Goal: Task Accomplishment & Management: Use online tool/utility

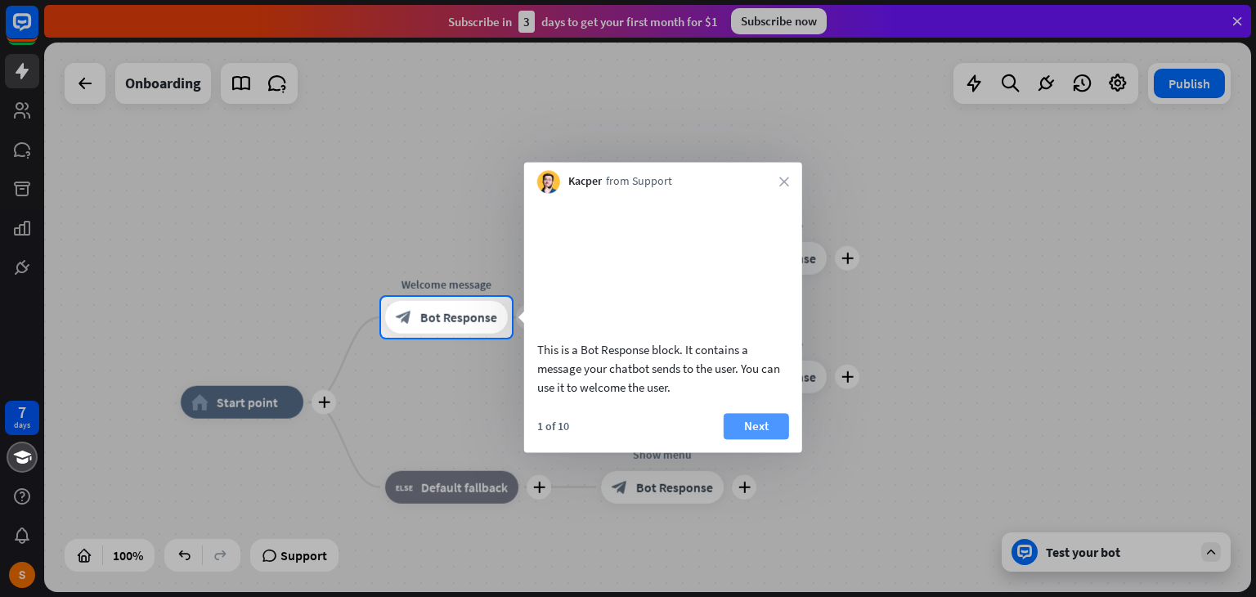
click at [765, 439] on button "Next" at bounding box center [756, 426] width 65 height 26
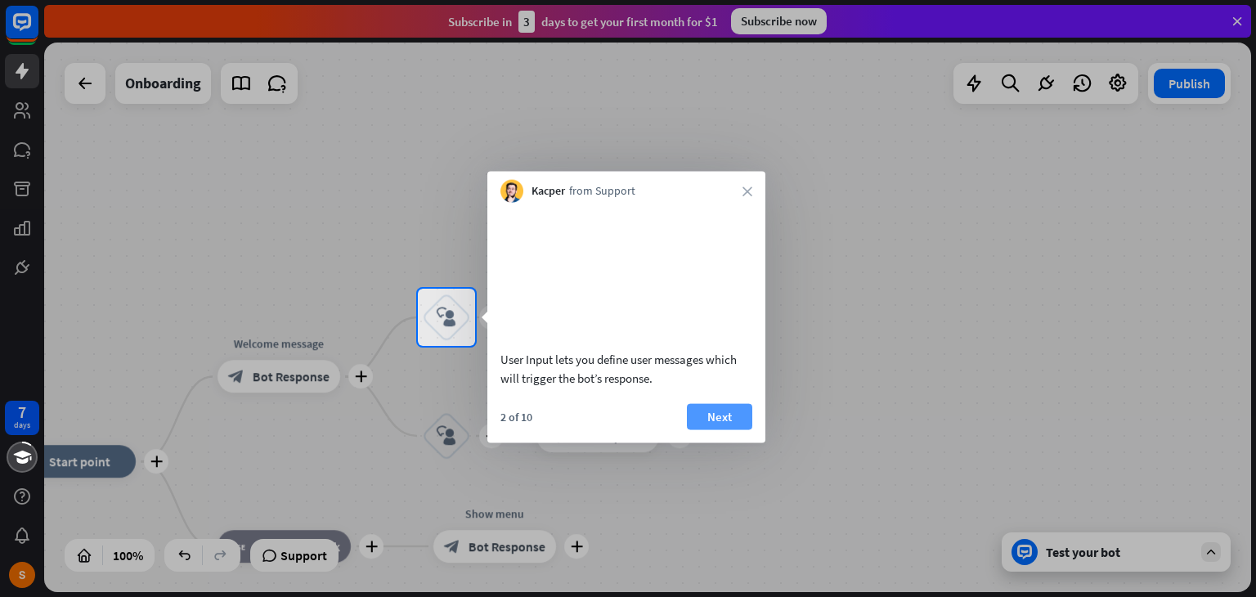
click at [727, 429] on button "Next" at bounding box center [719, 416] width 65 height 26
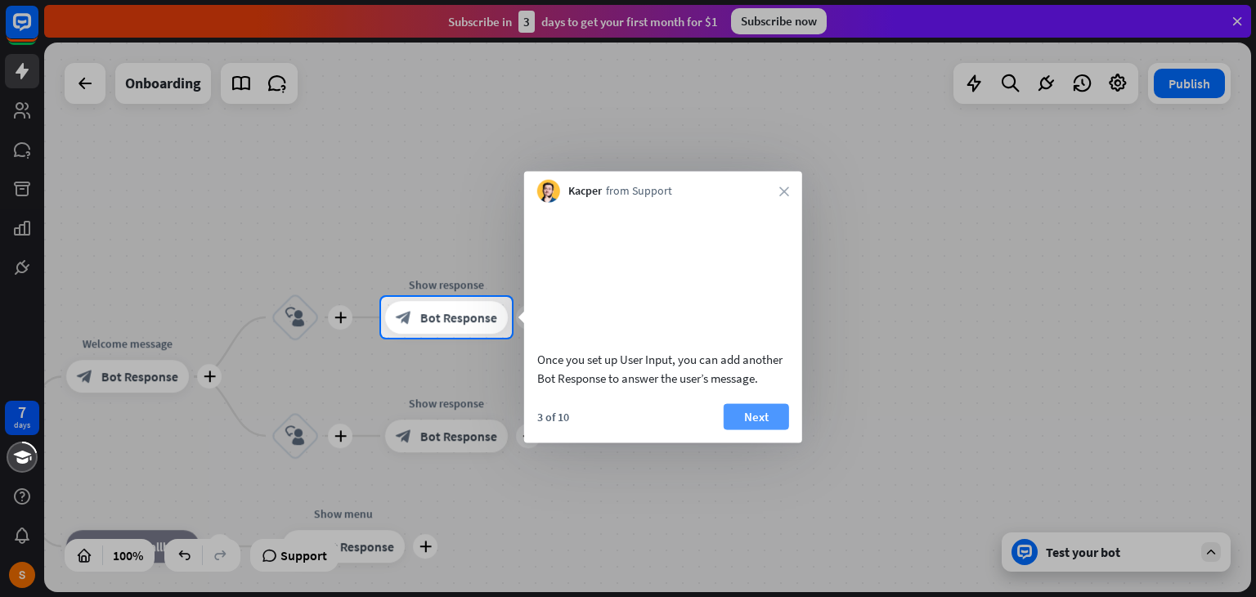
click at [747, 429] on button "Next" at bounding box center [756, 416] width 65 height 26
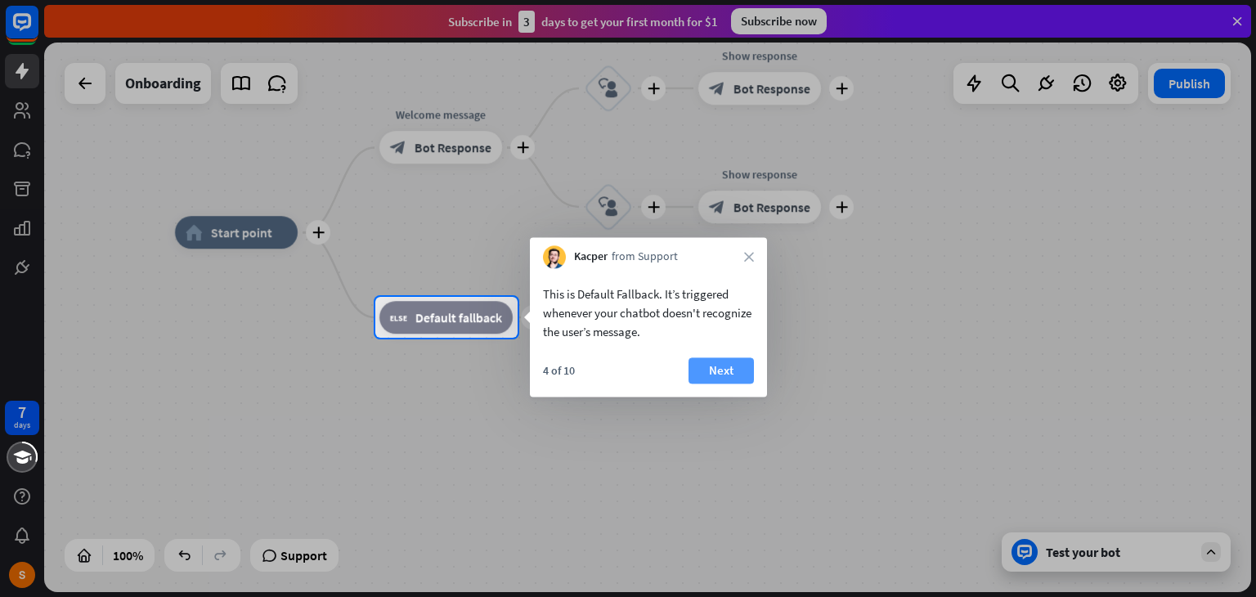
click at [727, 370] on button "Next" at bounding box center [720, 370] width 65 height 26
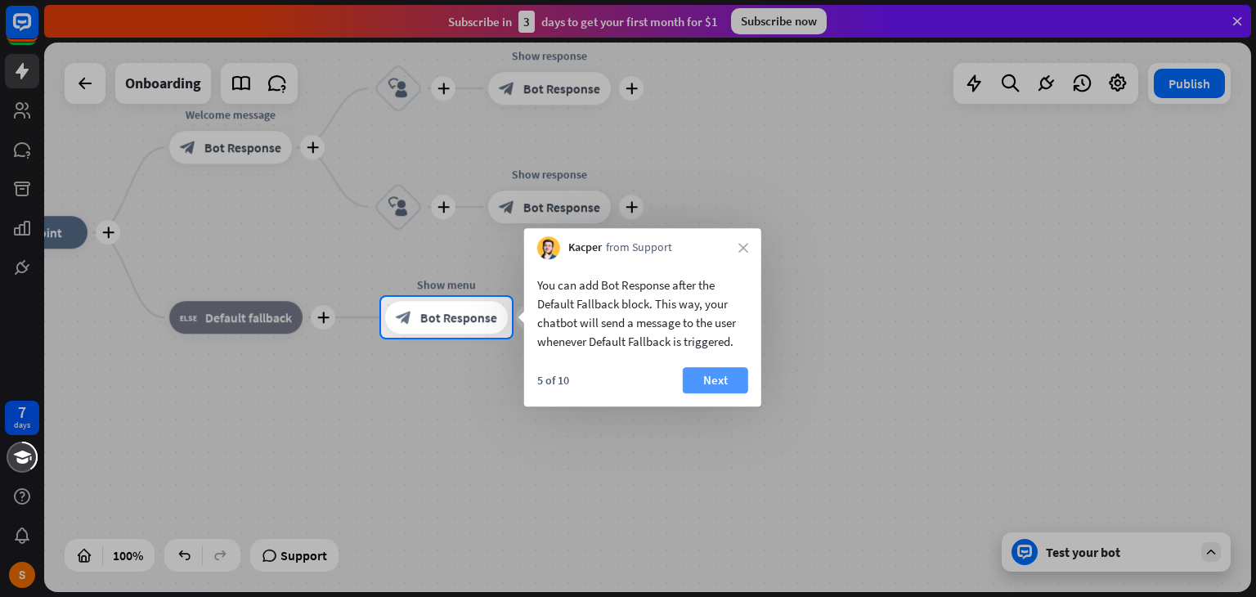
click at [724, 375] on button "Next" at bounding box center [715, 380] width 65 height 26
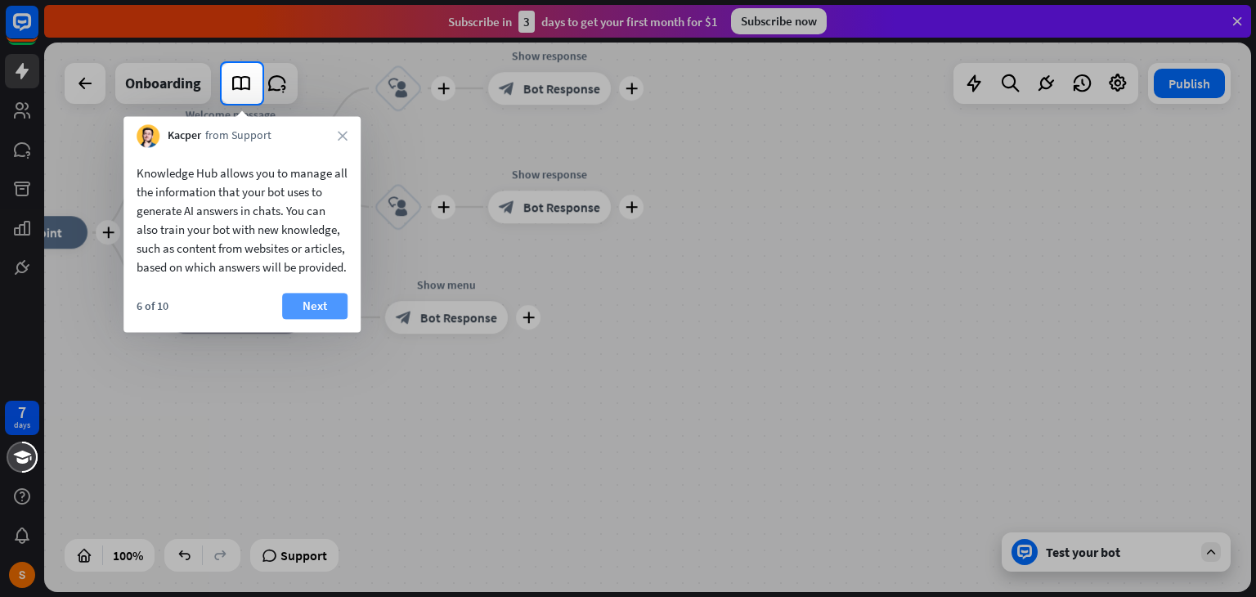
click at [323, 319] on button "Next" at bounding box center [314, 306] width 65 height 26
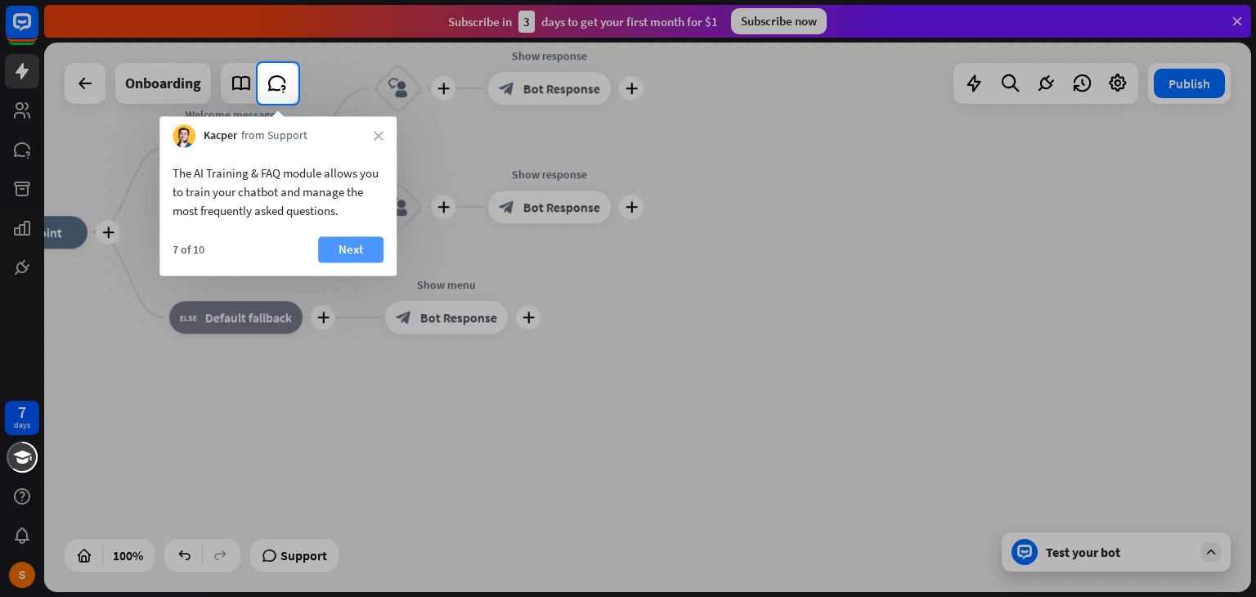
click at [344, 249] on button "Next" at bounding box center [350, 249] width 65 height 26
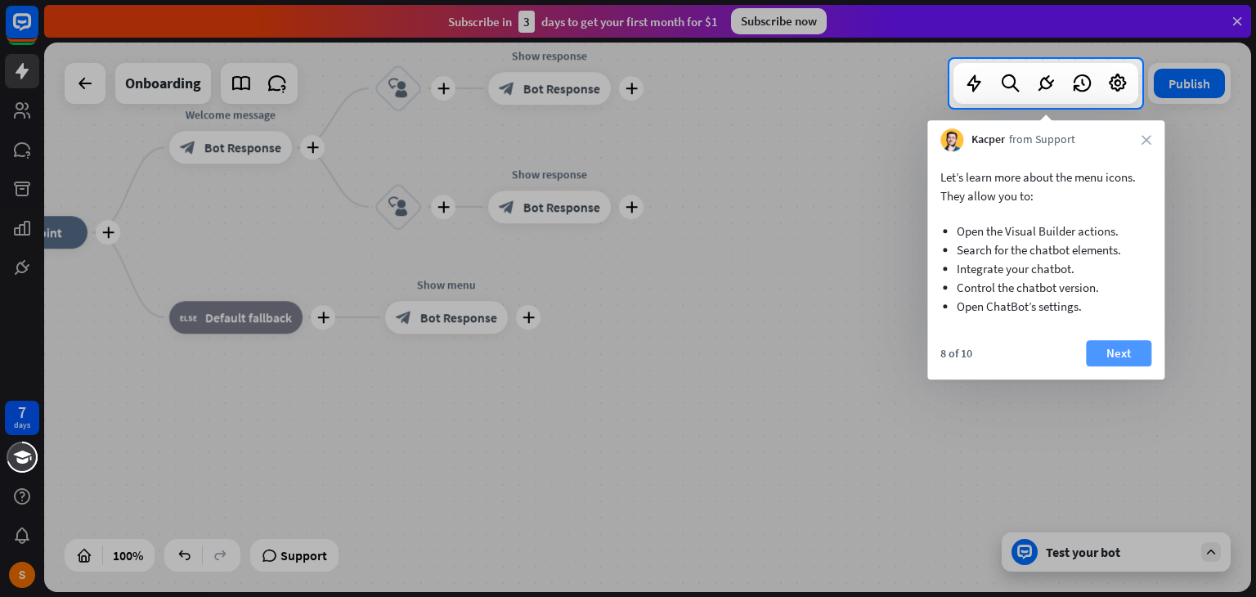
click at [1119, 354] on button "Next" at bounding box center [1118, 353] width 65 height 26
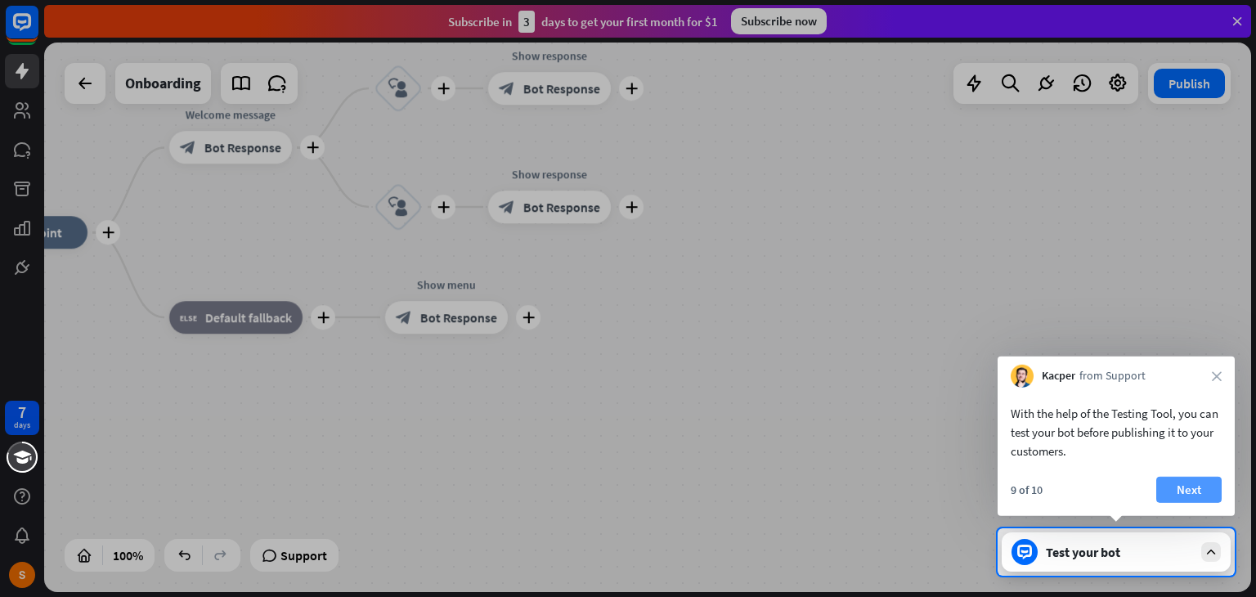
click at [1199, 493] on button "Next" at bounding box center [1188, 490] width 65 height 26
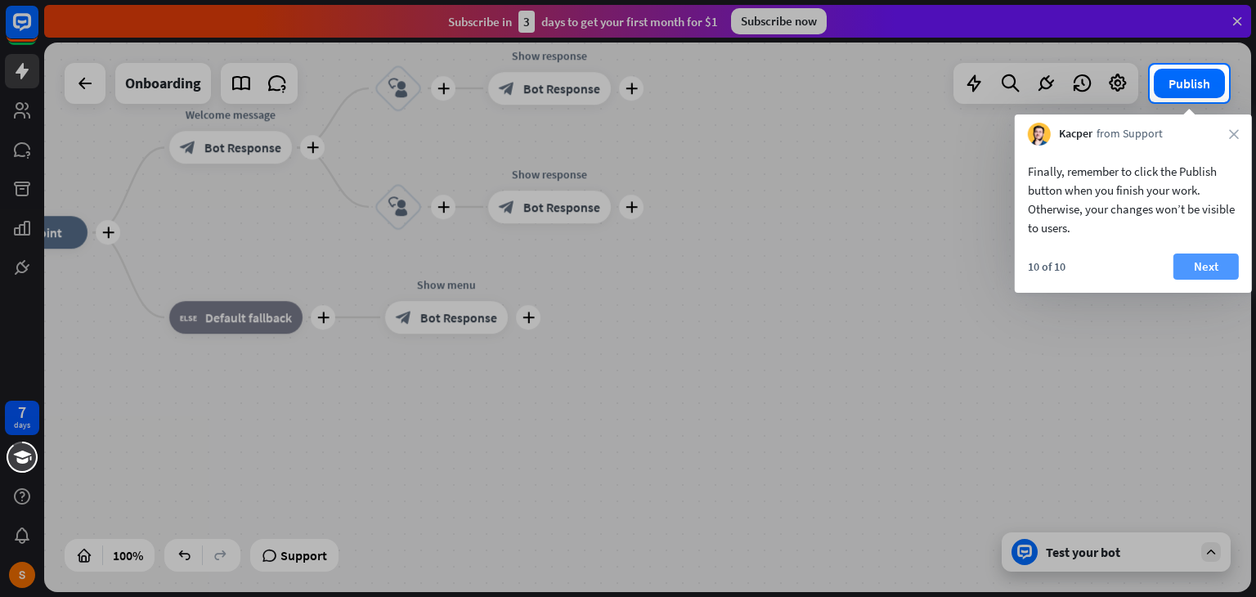
click at [1204, 268] on button "Next" at bounding box center [1205, 266] width 65 height 26
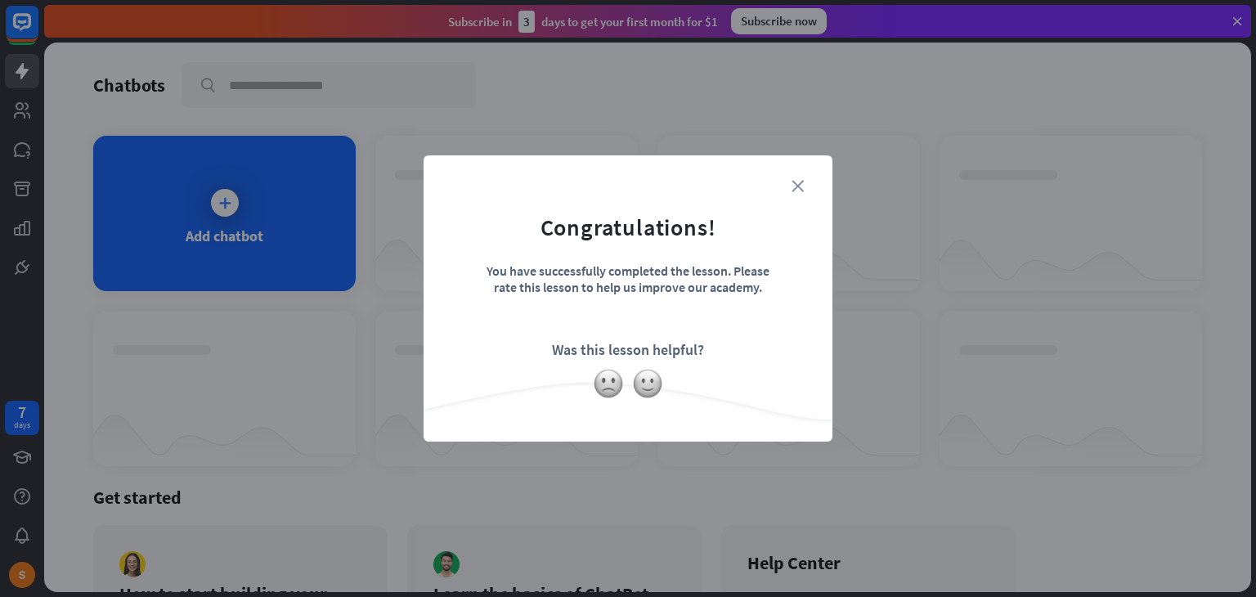
click at [796, 188] on icon "close" at bounding box center [797, 186] width 12 height 12
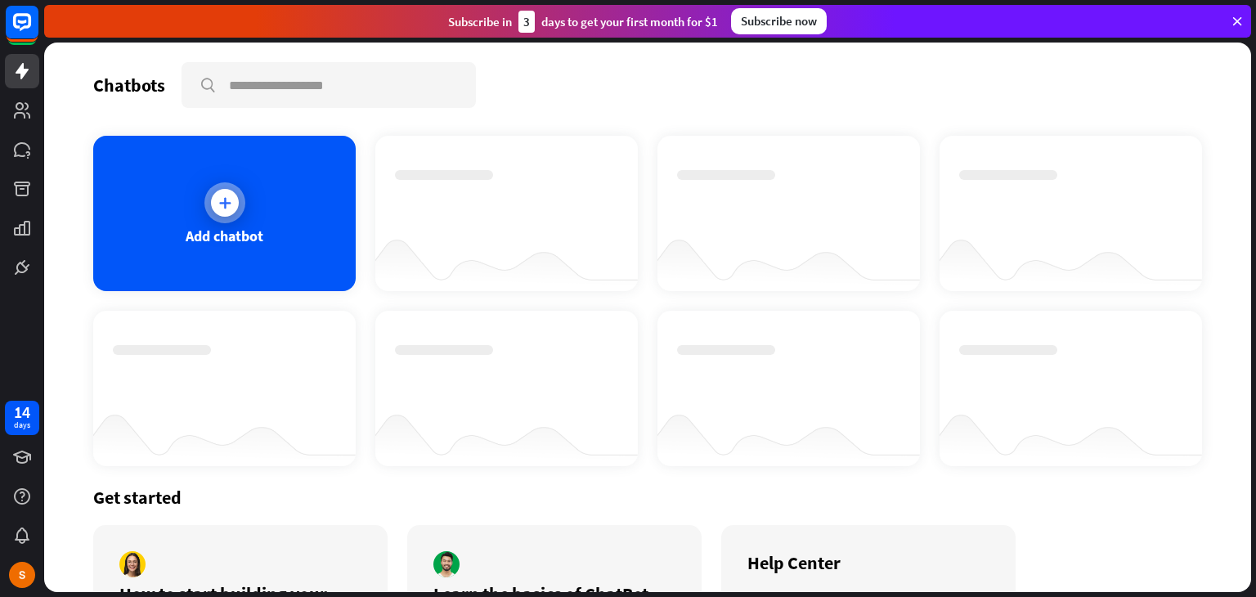
click at [169, 219] on div "Add chatbot" at bounding box center [224, 213] width 262 height 155
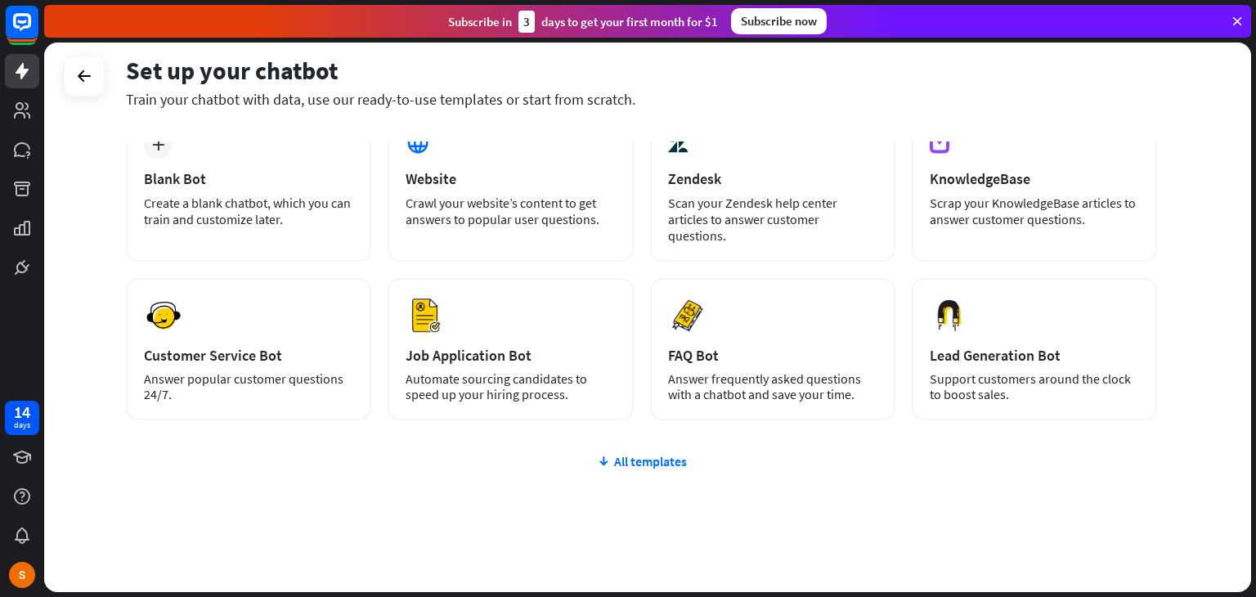
scroll to position [109, 0]
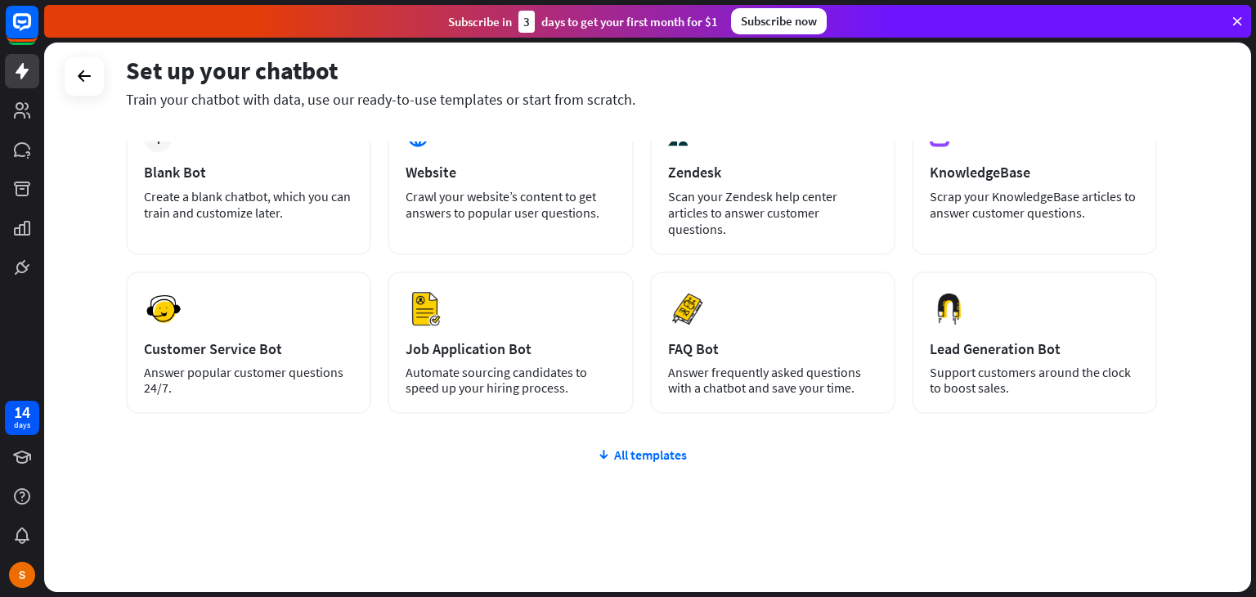
click at [652, 446] on div "plus Blank Bot Create a blank chatbot, which you can train and customize later.…" at bounding box center [641, 358] width 1031 height 504
click at [657, 446] on div "All templates" at bounding box center [641, 454] width 1031 height 16
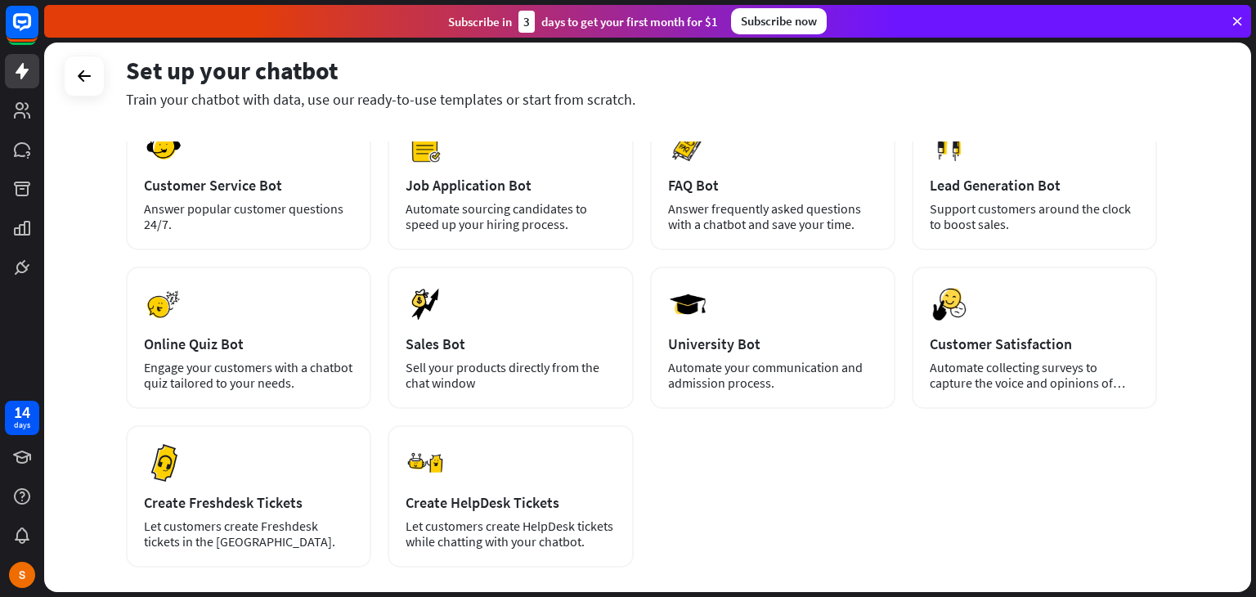
scroll to position [343, 0]
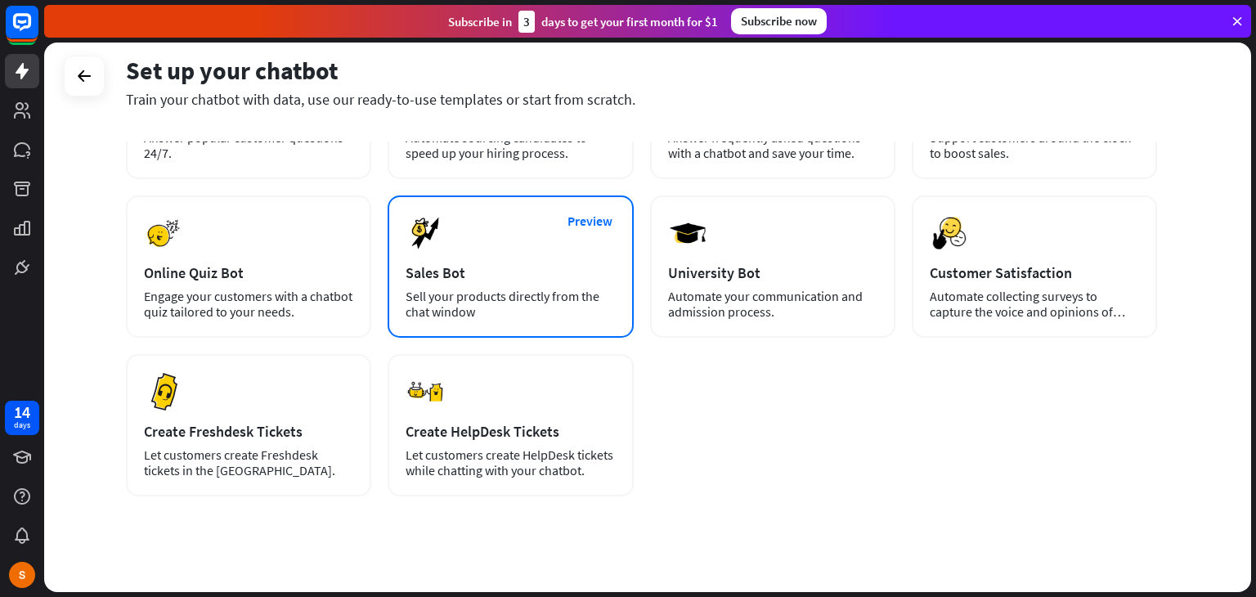
click at [502, 289] on div "Sell your products directly from the chat window" at bounding box center [510, 304] width 209 height 31
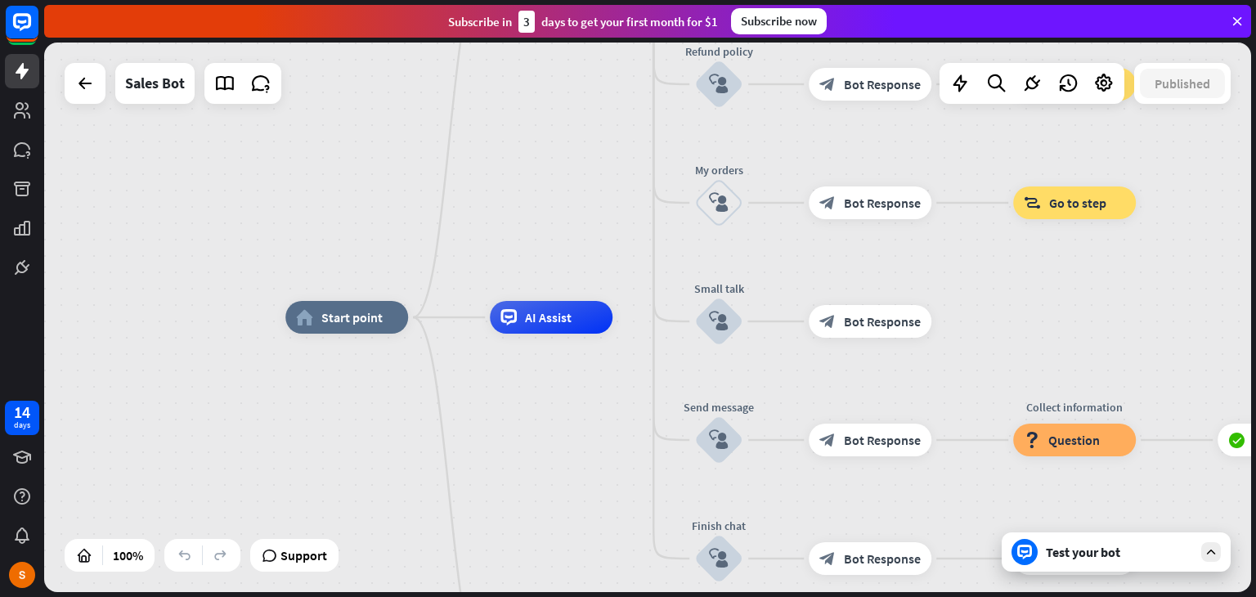
click at [1130, 544] on div "Test your bot" at bounding box center [1119, 552] width 147 height 16
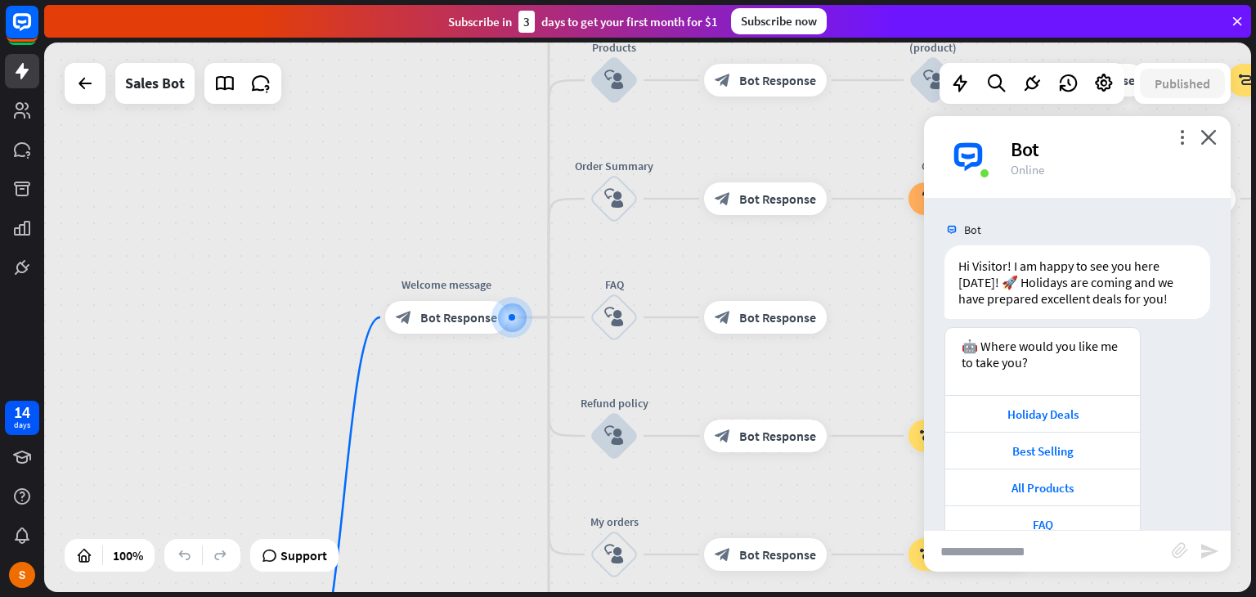
scroll to position [74, 0]
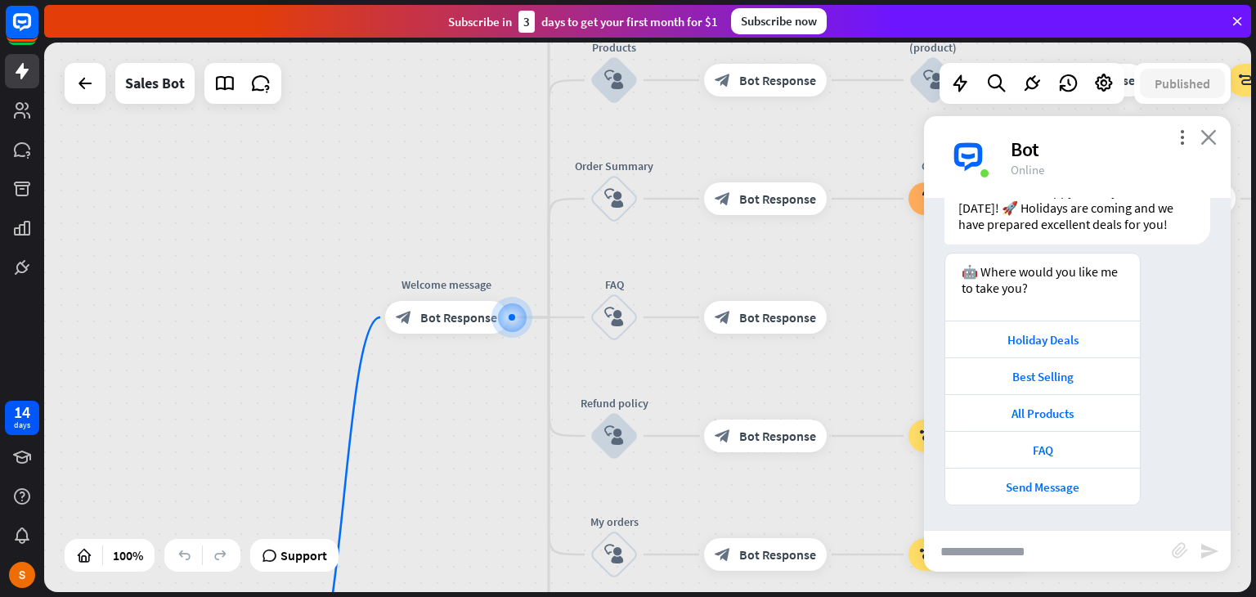
click at [1207, 141] on icon "close" at bounding box center [1208, 137] width 16 height 16
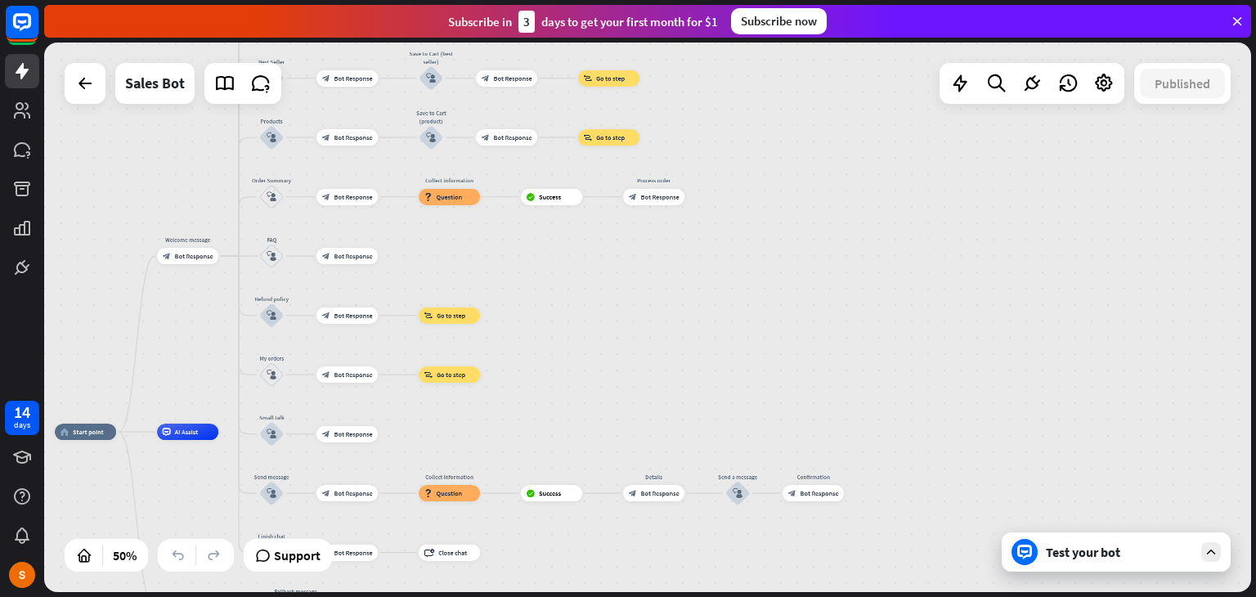
drag, startPoint x: 1168, startPoint y: 317, endPoint x: 495, endPoint y: 265, distance: 674.9
click at [495, 265] on div "home_2 Start point Welcome message block_bot_response Bot Response Main menu bl…" at bounding box center [647, 317] width 1207 height 549
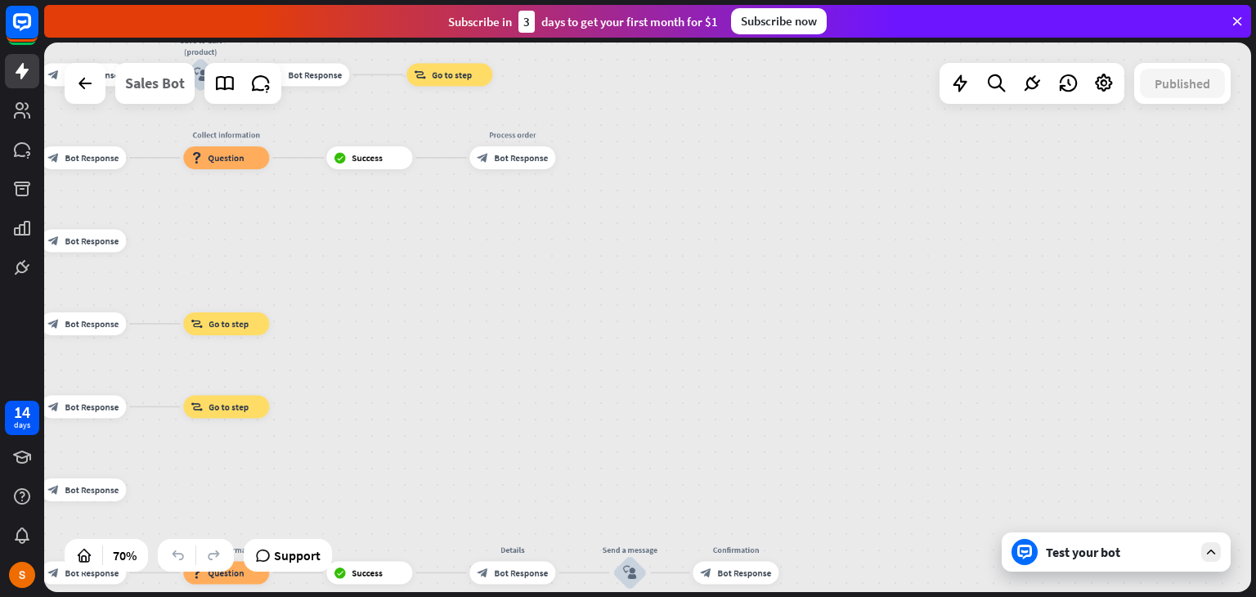
click at [148, 92] on div "Sales Bot" at bounding box center [155, 83] width 60 height 41
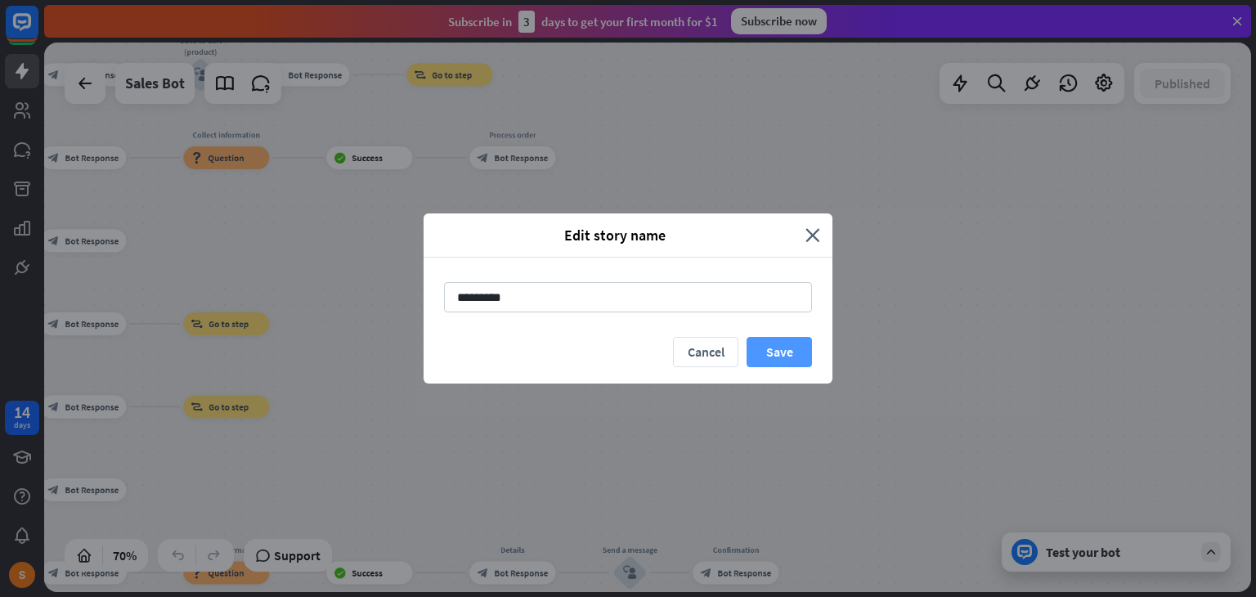
click at [784, 338] on button "Save" at bounding box center [779, 352] width 65 height 30
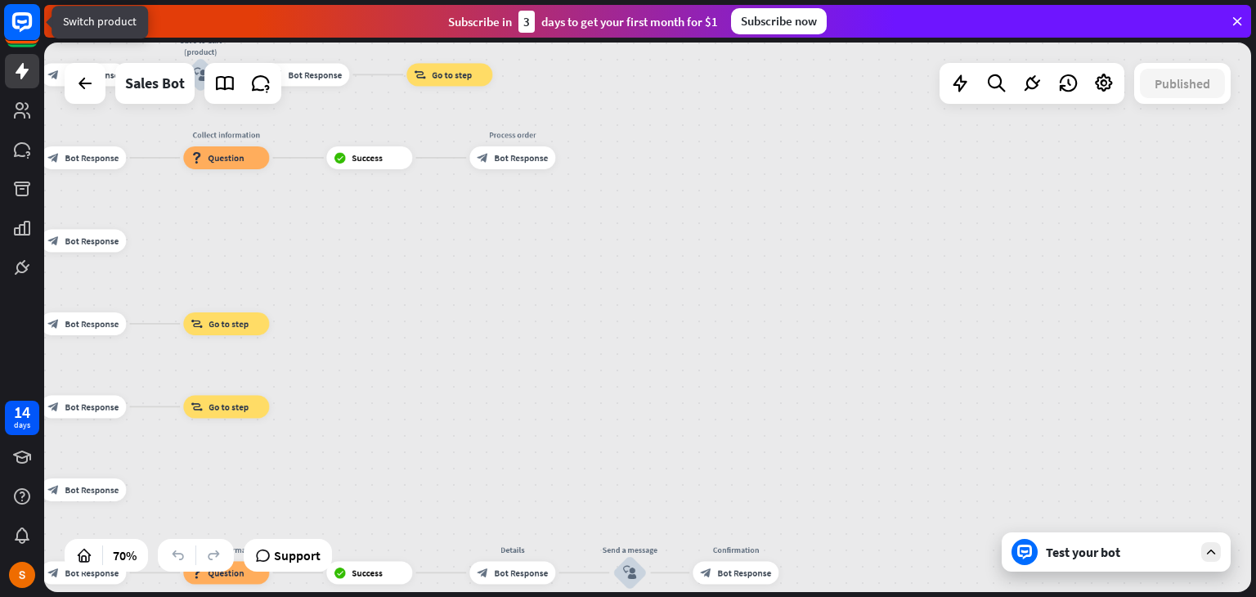
click at [19, 26] on icon at bounding box center [22, 22] width 20 height 20
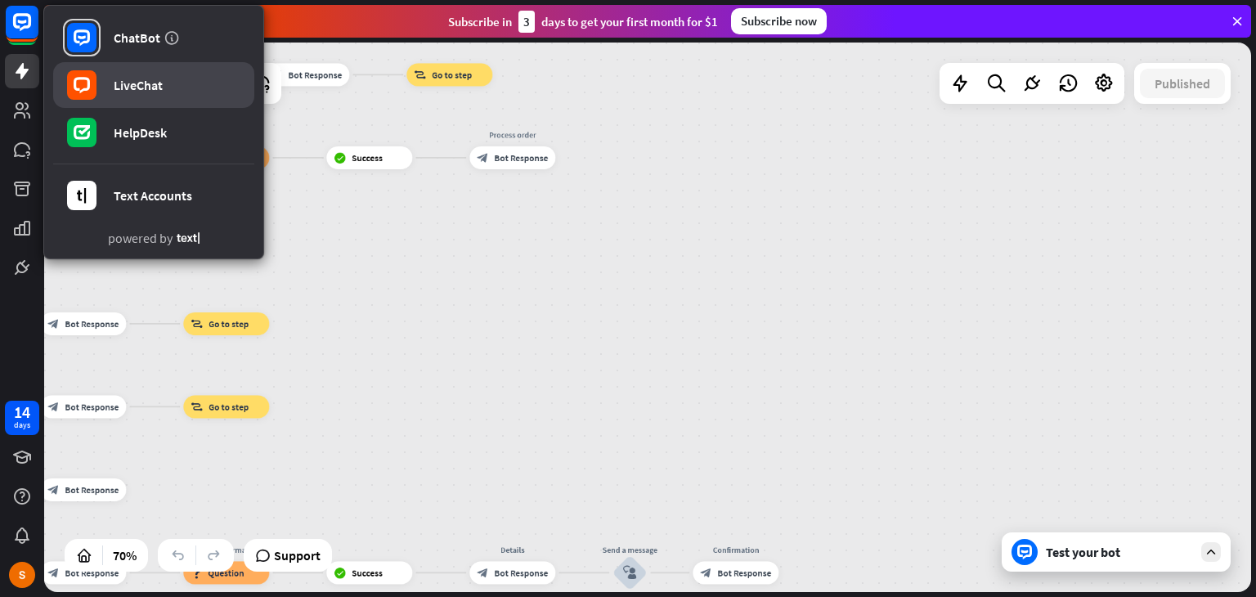
click at [174, 96] on link "LiveChat" at bounding box center [153, 85] width 201 height 46
